Goal: Check status: Check status

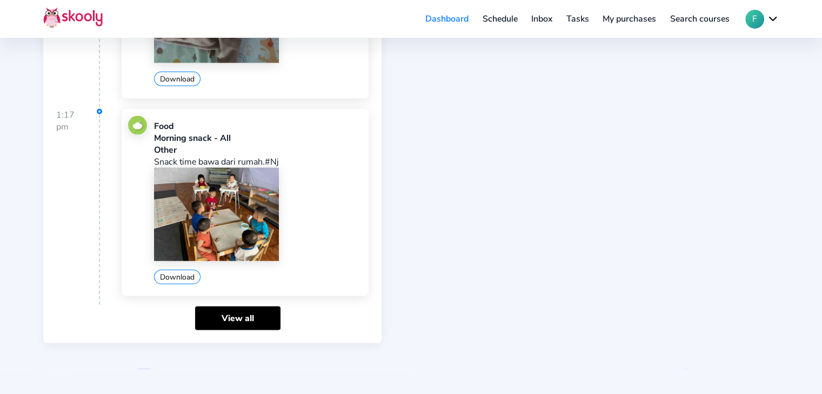
scroll to position [2054, 0]
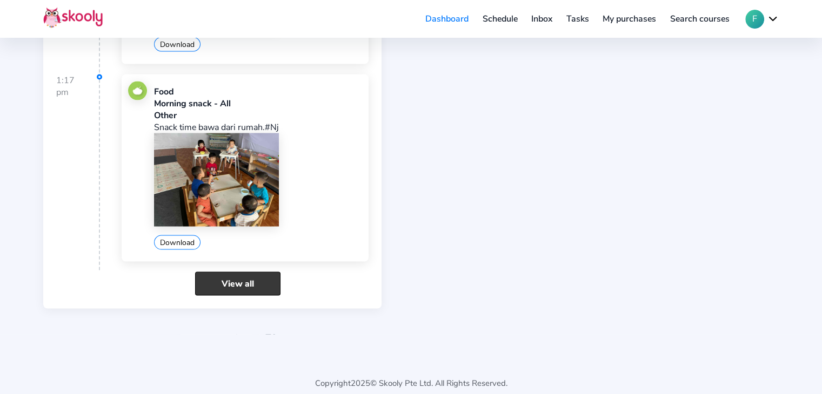
click at [251, 272] on link "View all" at bounding box center [237, 283] width 85 height 23
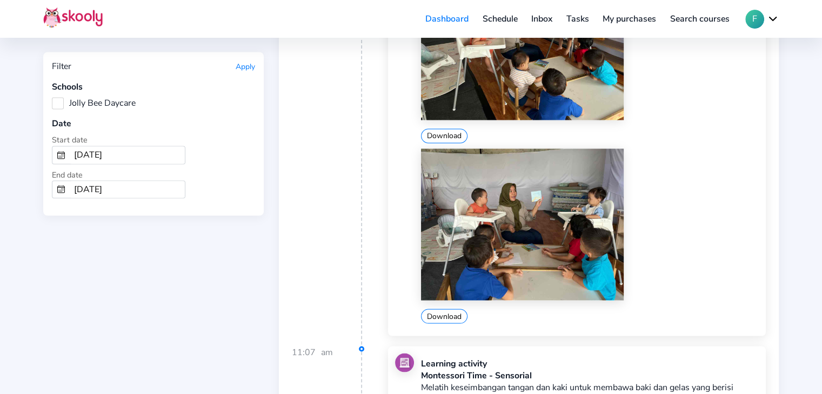
scroll to position [2053, 0]
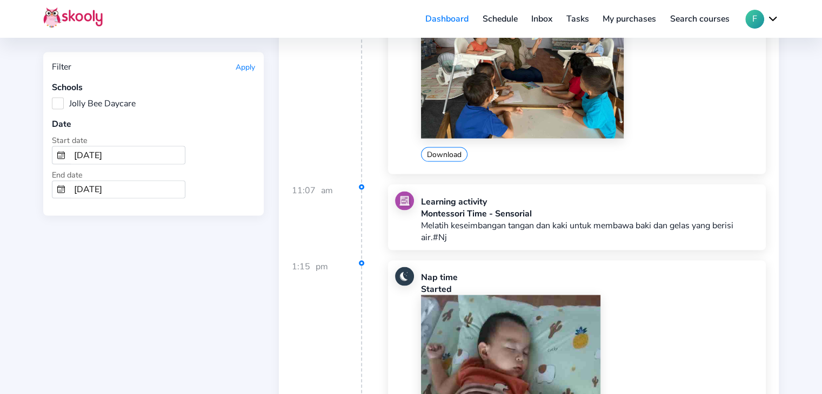
drag, startPoint x: 540, startPoint y: 259, endPoint x: 707, endPoint y: 254, distance: 166.5
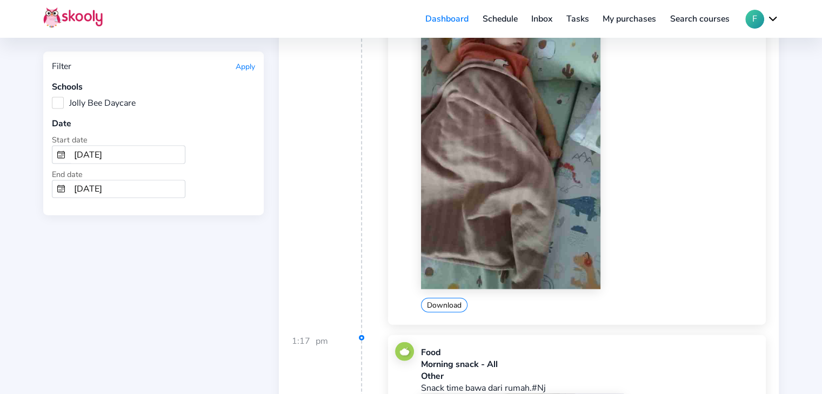
scroll to position [2648, 0]
